Goal: Browse casually

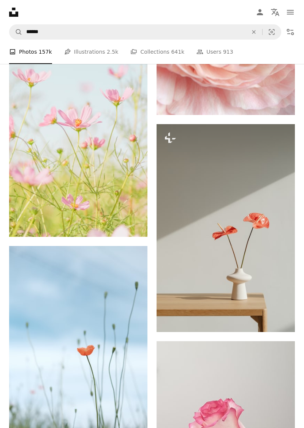
scroll to position [0, 253]
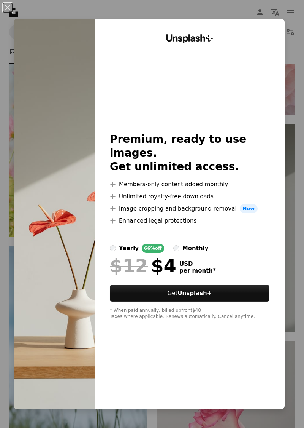
click at [301, 336] on div "An X shape Unsplash+ Premium, ready to use images. Get unlimited access. A plus…" at bounding box center [152, 214] width 304 height 428
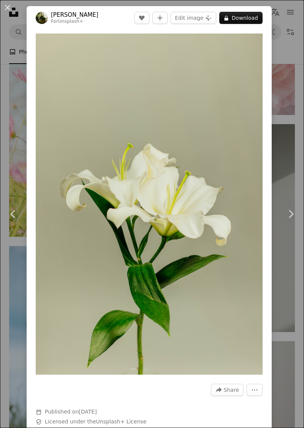
scroll to position [536, 0]
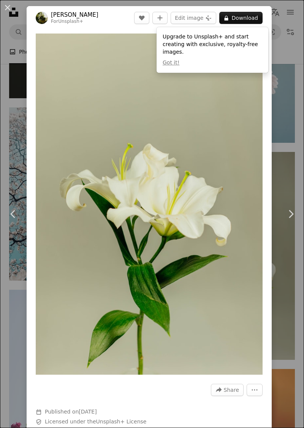
click at [3, 7] on button "An X shape" at bounding box center [7, 7] width 9 height 9
